Goal: Check status: Check status

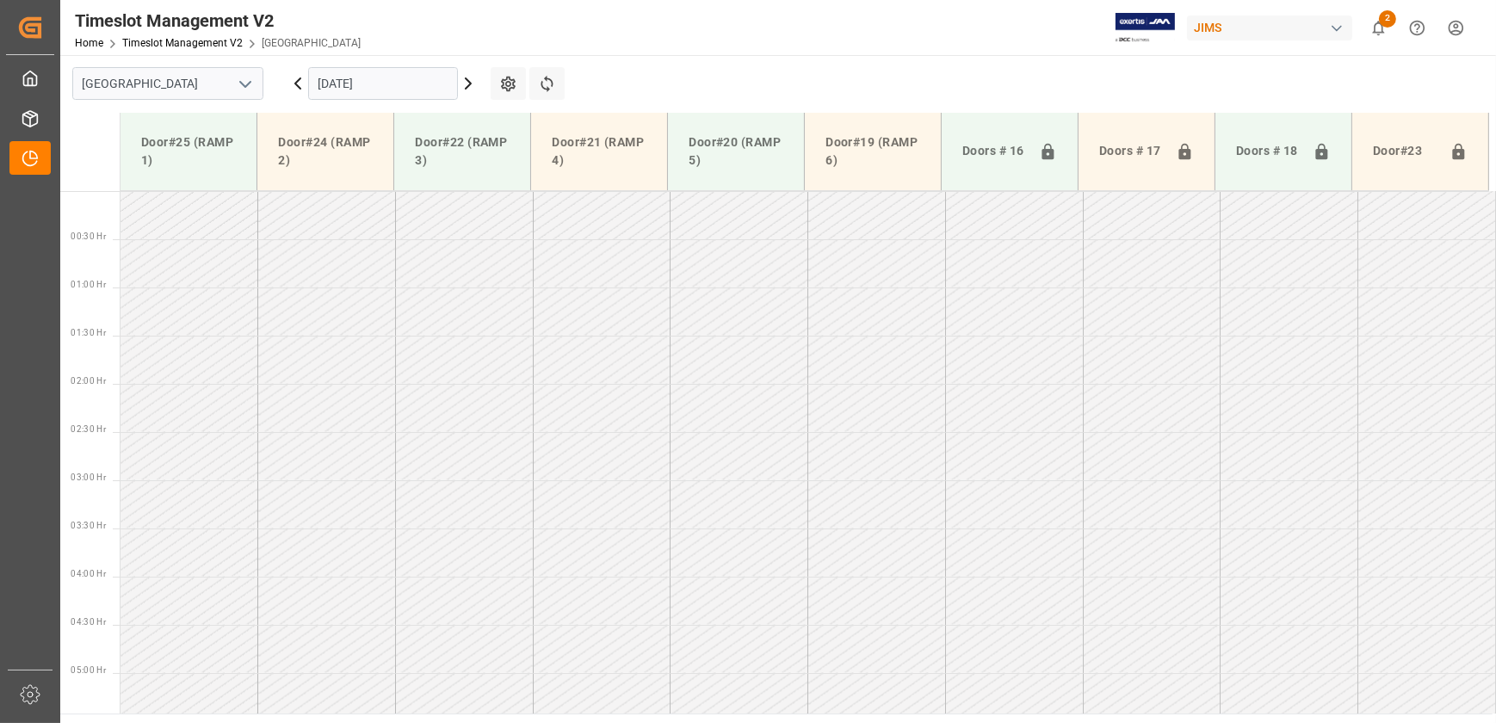
scroll to position [597, 0]
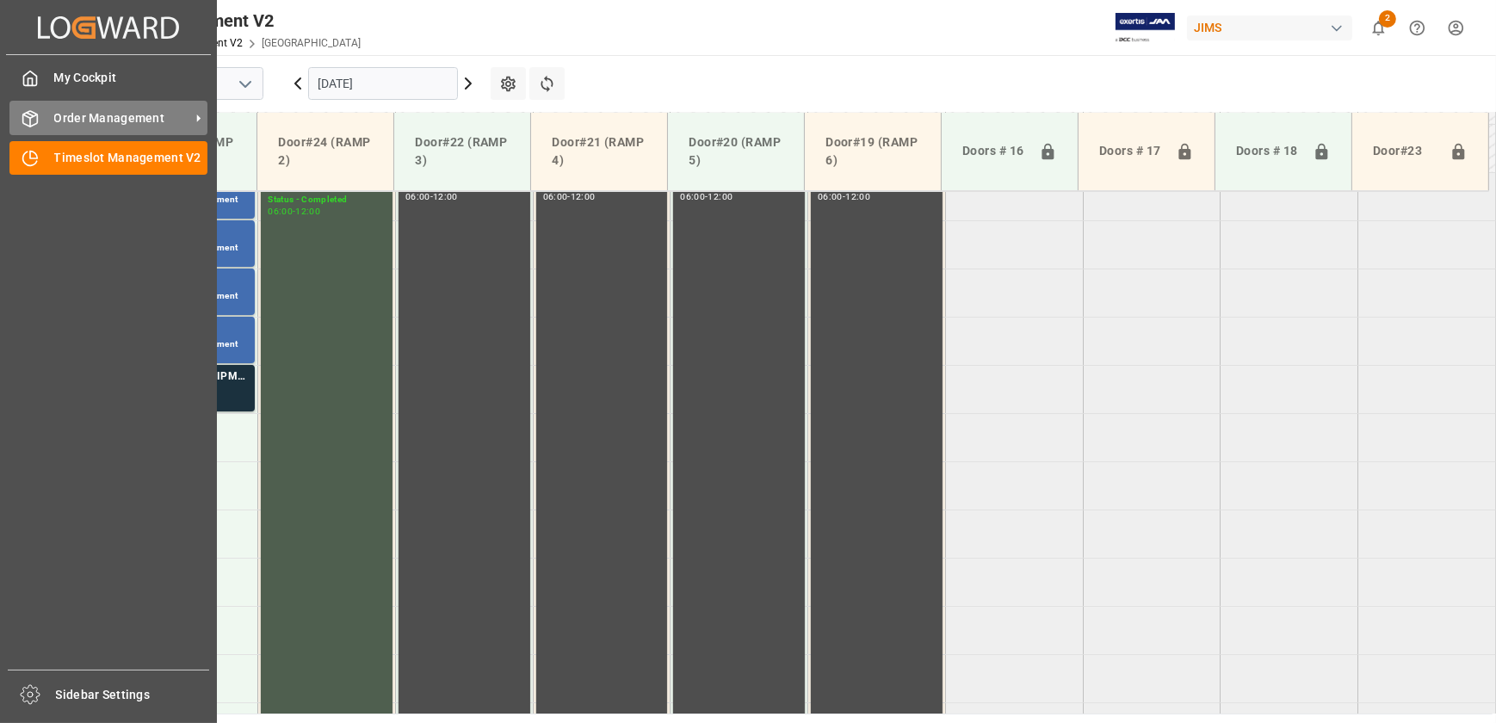
click at [38, 118] on icon at bounding box center [30, 118] width 17 height 17
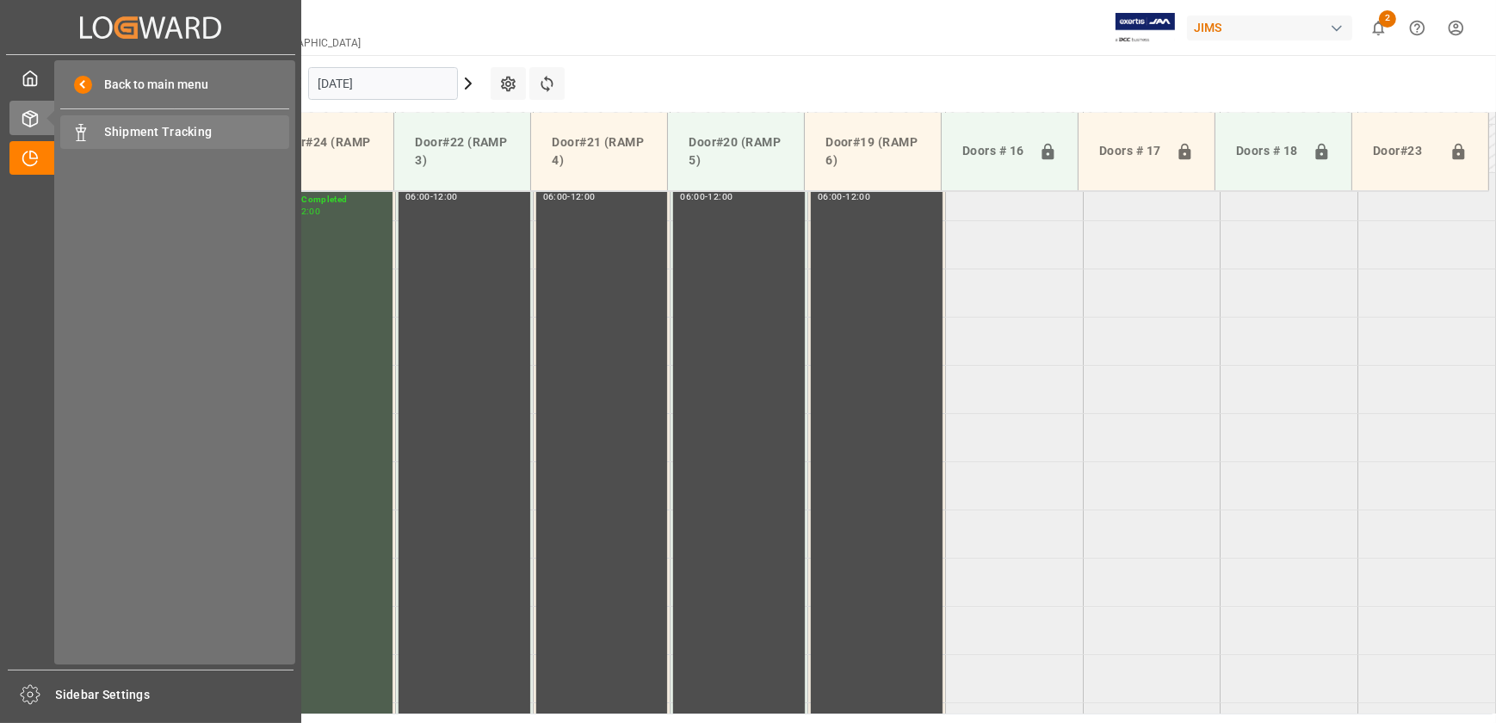
click at [149, 139] on span "Shipment Tracking" at bounding box center [197, 132] width 185 height 18
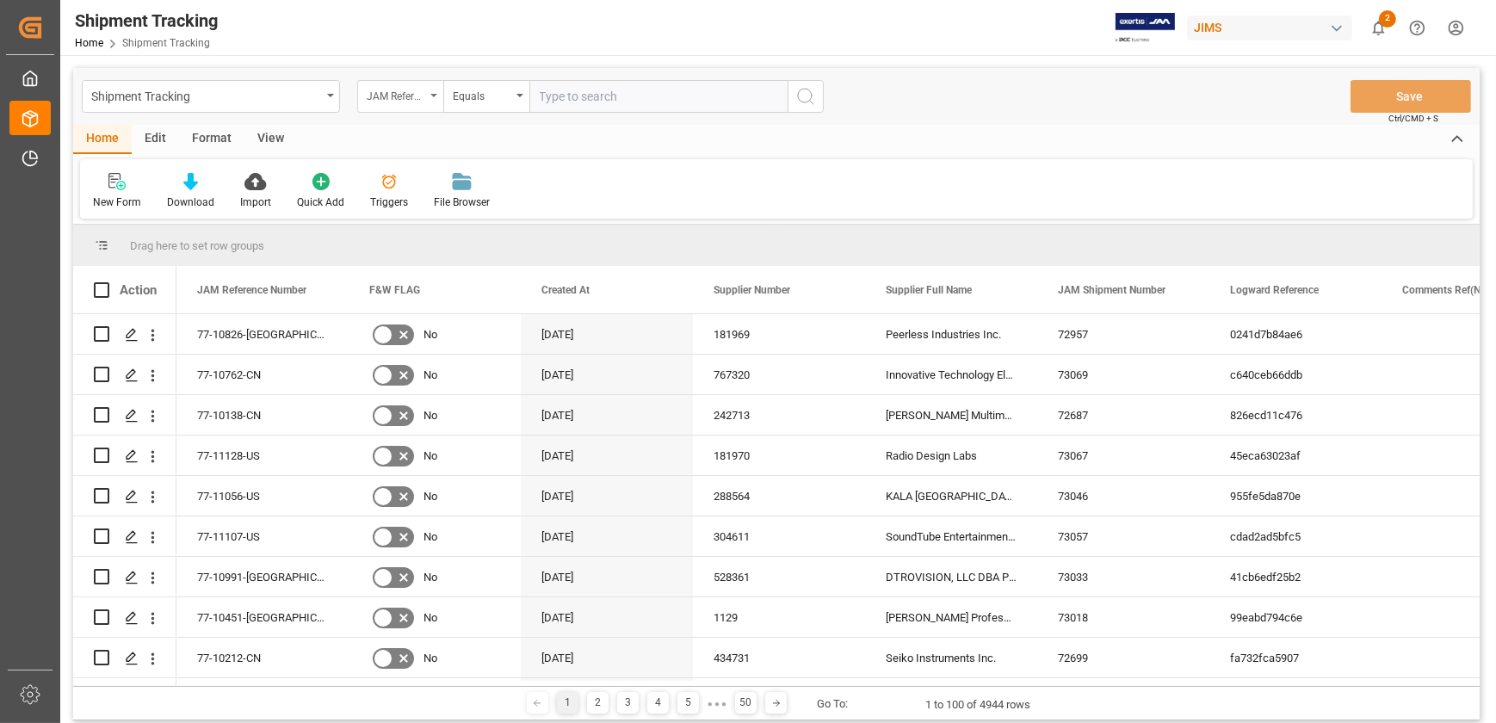
click at [429, 94] on div "JAM Reference Number" at bounding box center [400, 96] width 86 height 33
type input "shi"
click at [472, 173] on div "JAM Shipment Number" at bounding box center [486, 175] width 256 height 36
click at [567, 100] on input "text" at bounding box center [658, 96] width 258 height 33
paste input "73067"
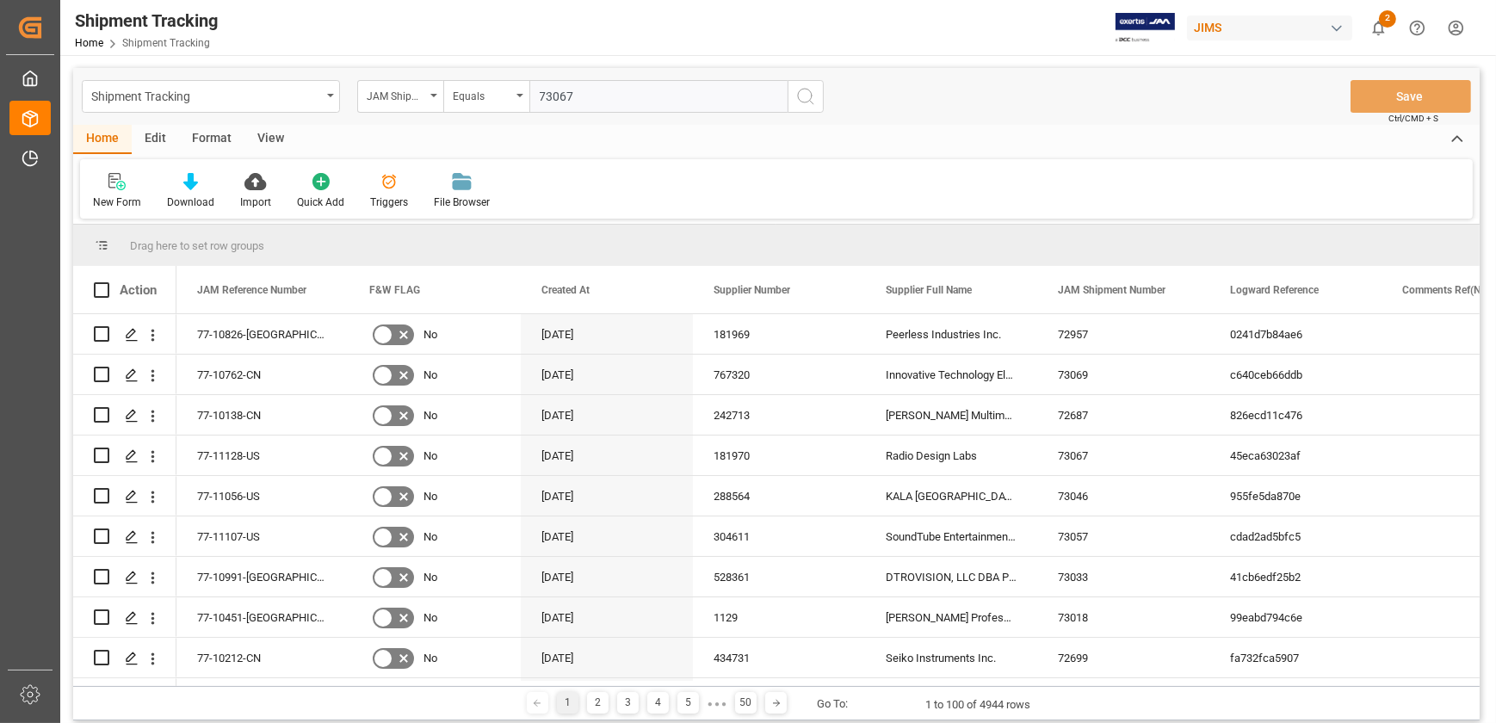
type input "73067"
click at [805, 102] on icon "search button" at bounding box center [805, 96] width 21 height 21
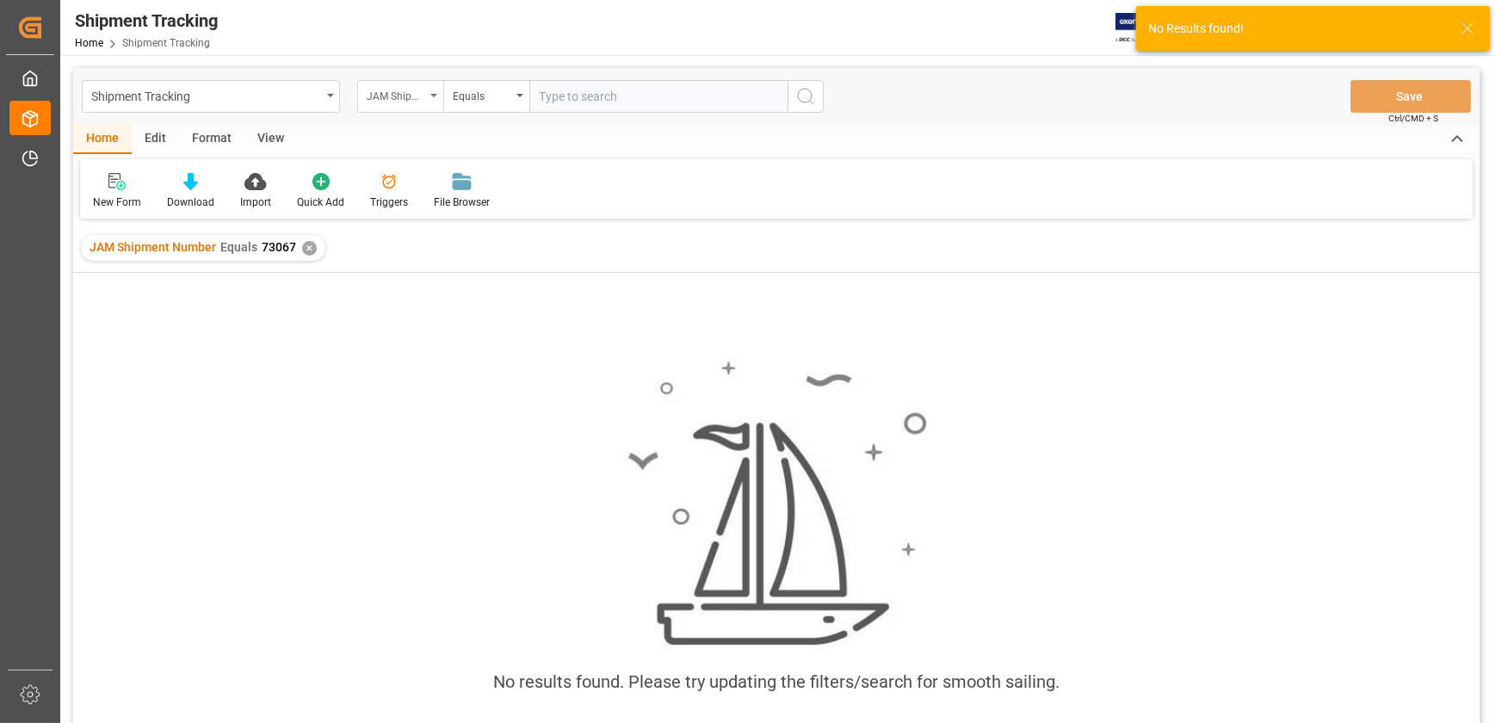
click at [399, 96] on div "JAM Shipment Number" at bounding box center [396, 94] width 59 height 20
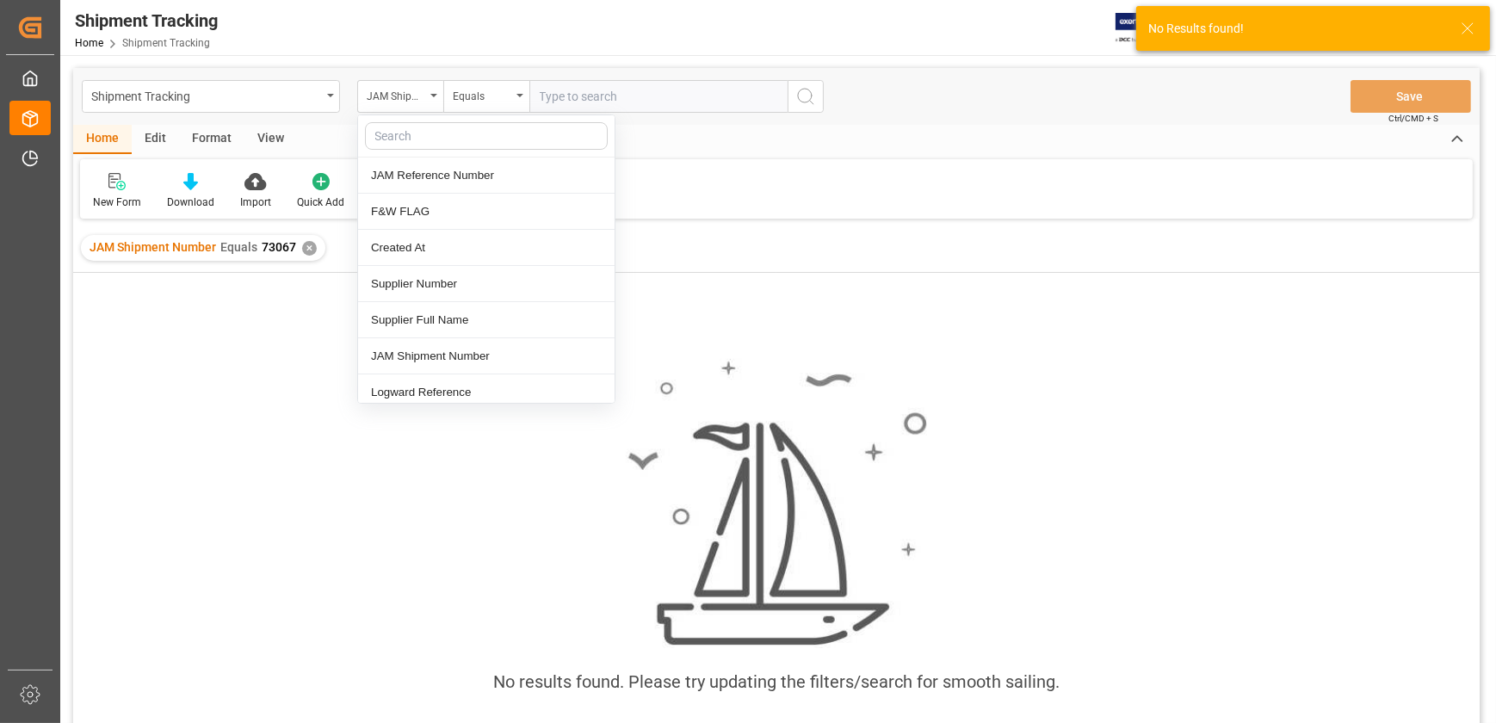
click at [610, 98] on input "text" at bounding box center [658, 96] width 258 height 33
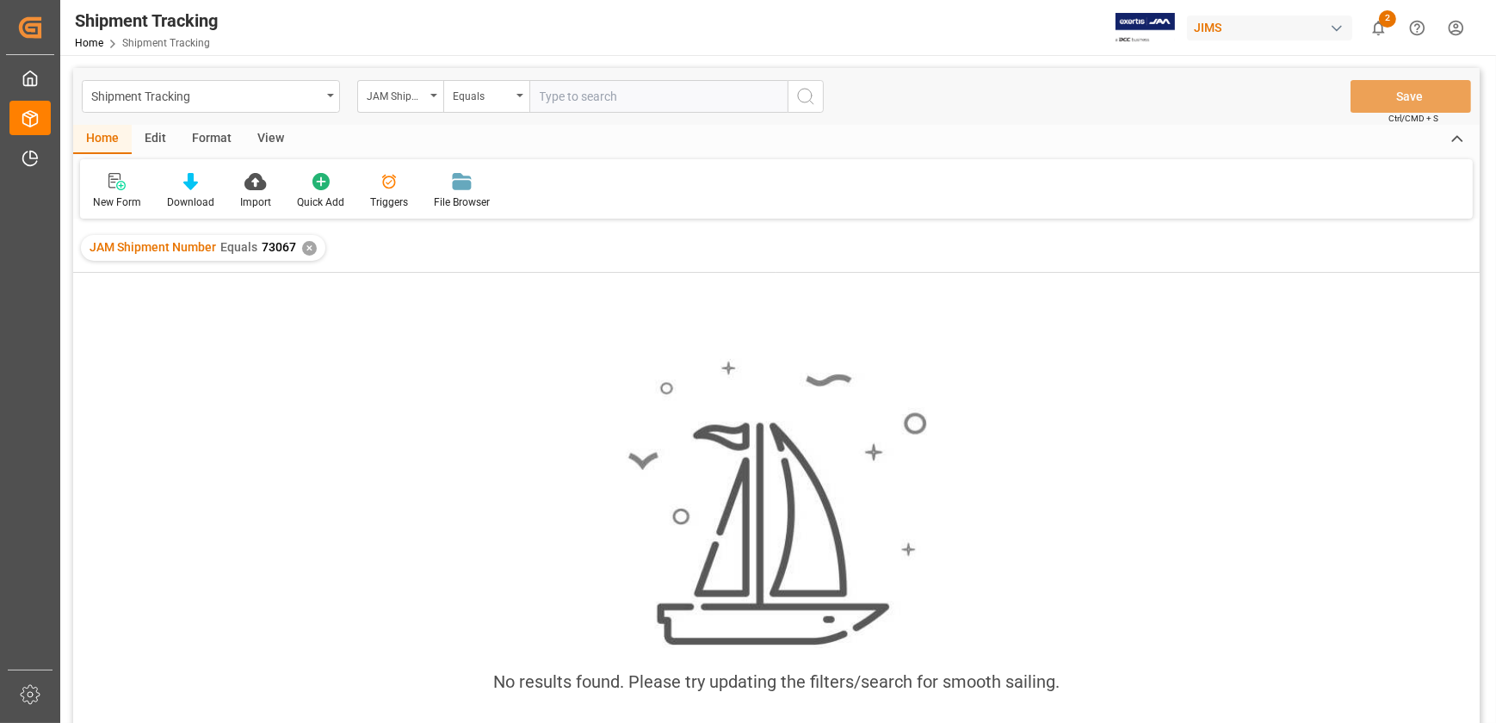
click at [302, 244] on div "✕" at bounding box center [309, 248] width 15 height 15
